Goal: Check status: Check status

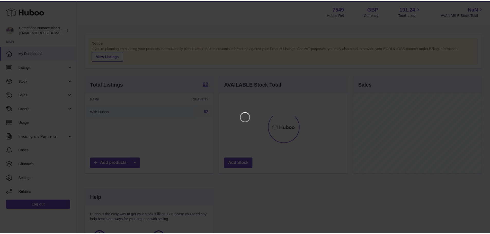
scroll to position [80, 130]
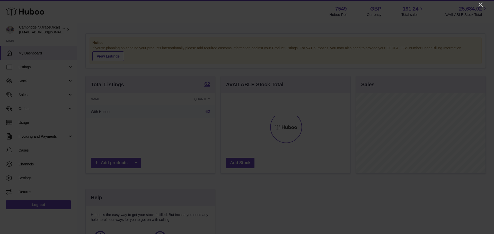
click at [481, 5] on icon "Close" at bounding box center [480, 5] width 6 height 6
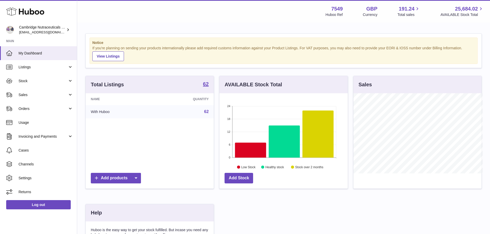
scroll to position [256964, 256916]
click at [30, 95] on span "Sales" at bounding box center [43, 95] width 49 height 5
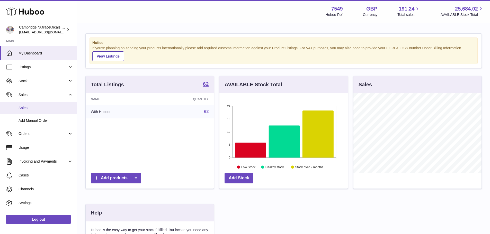
click at [25, 107] on span "Sales" at bounding box center [46, 108] width 54 height 5
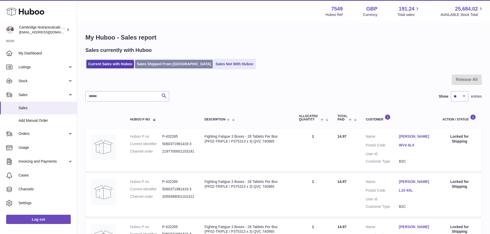
click at [170, 62] on link "Sales Shipped From [GEOGRAPHIC_DATA]" at bounding box center [174, 64] width 78 height 8
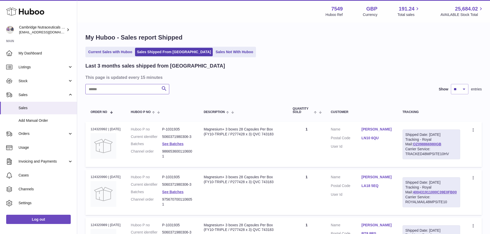
click at [124, 89] on input "text" at bounding box center [127, 89] width 84 height 10
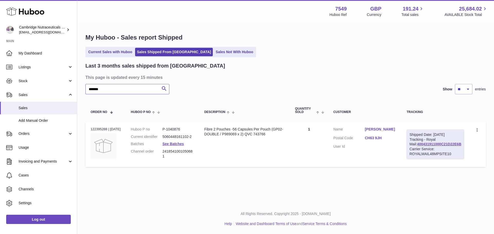
type input "*******"
click at [103, 130] on div "Order no 122395288 | [DATE]" at bounding box center [105, 129] width 30 height 5
click at [103, 129] on div "Order no 122395288 | [DATE]" at bounding box center [105, 129] width 30 height 5
copy div "122395288"
